Goal: Learn about a topic

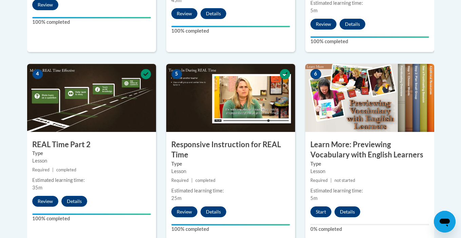
scroll to position [476, 0]
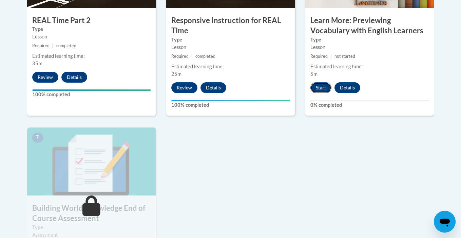
click at [326, 82] on button "Start" at bounding box center [321, 87] width 21 height 11
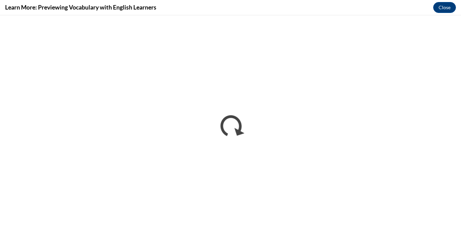
scroll to position [0, 0]
